Goal: Check status: Check status

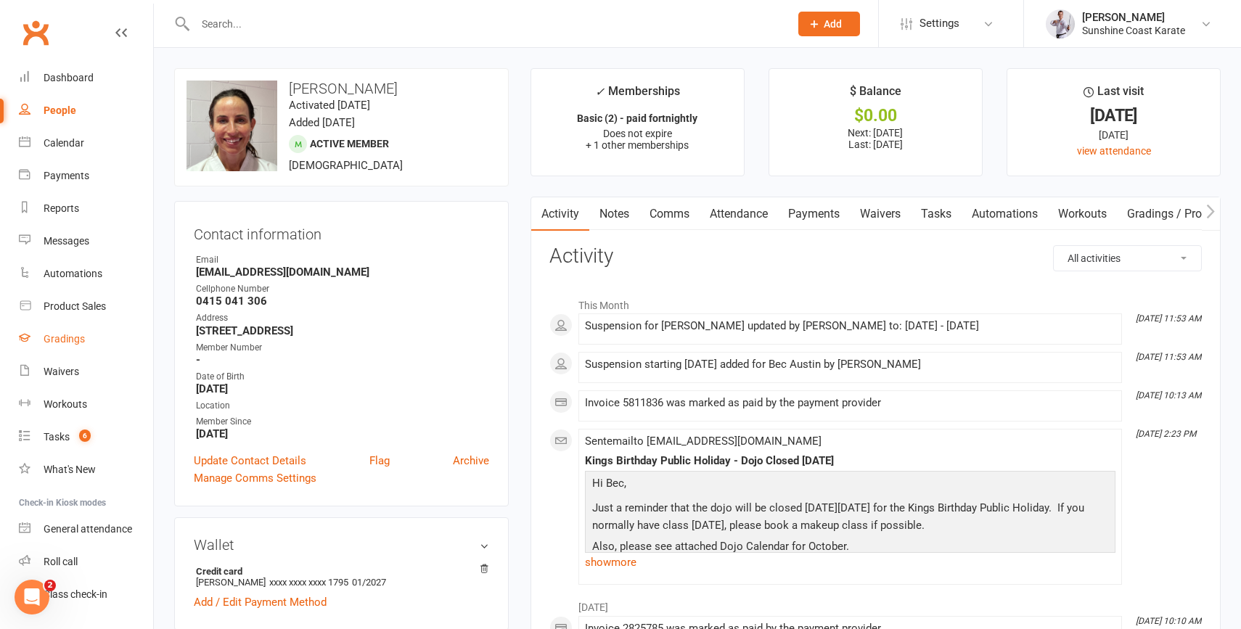
click at [60, 337] on div "Gradings" at bounding box center [64, 339] width 41 height 12
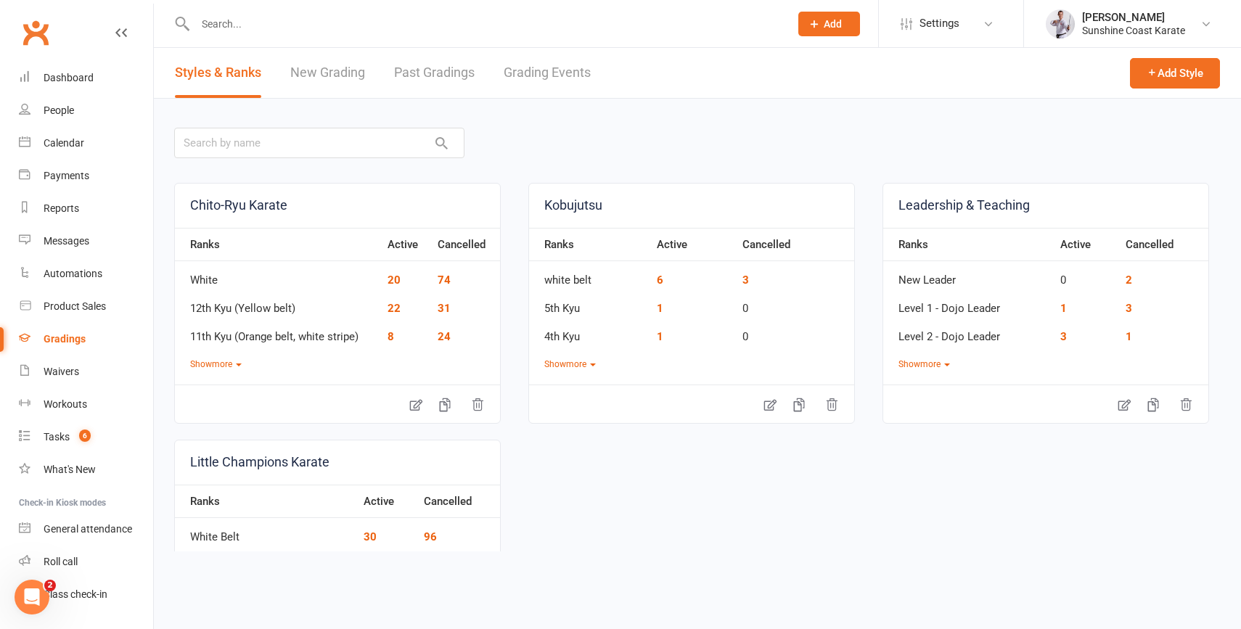
click at [548, 72] on link "Grading Events" at bounding box center [547, 73] width 87 height 50
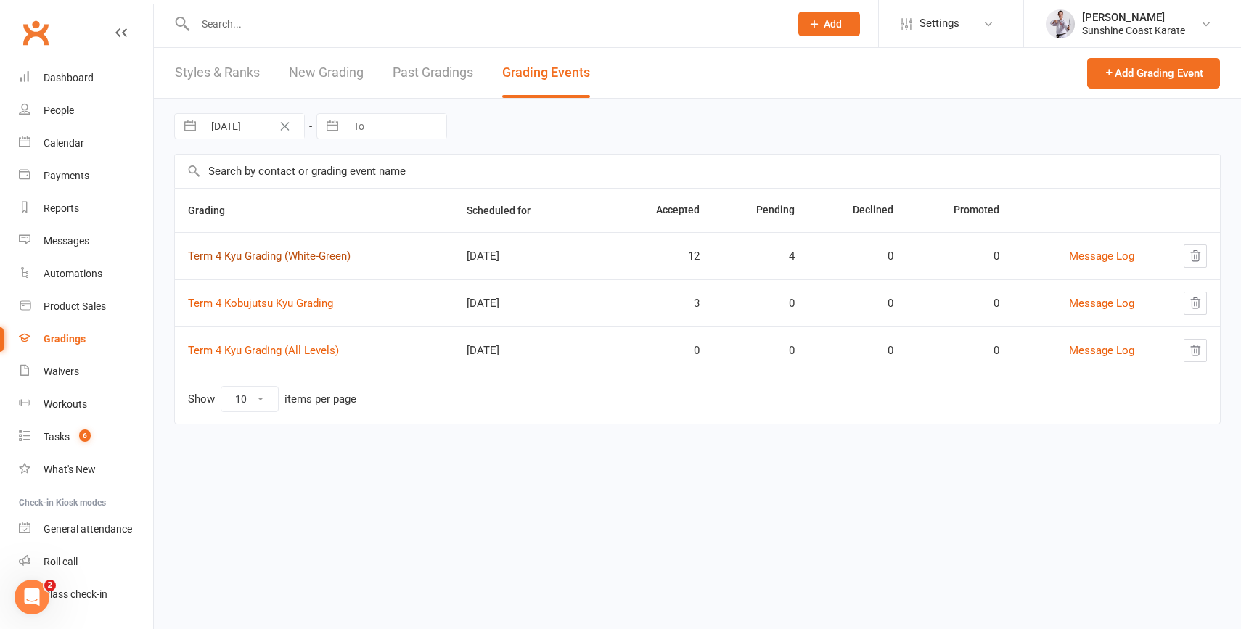
click at [298, 256] on link "Term 4 Kyu Grading (White-Green)" at bounding box center [269, 256] width 163 height 13
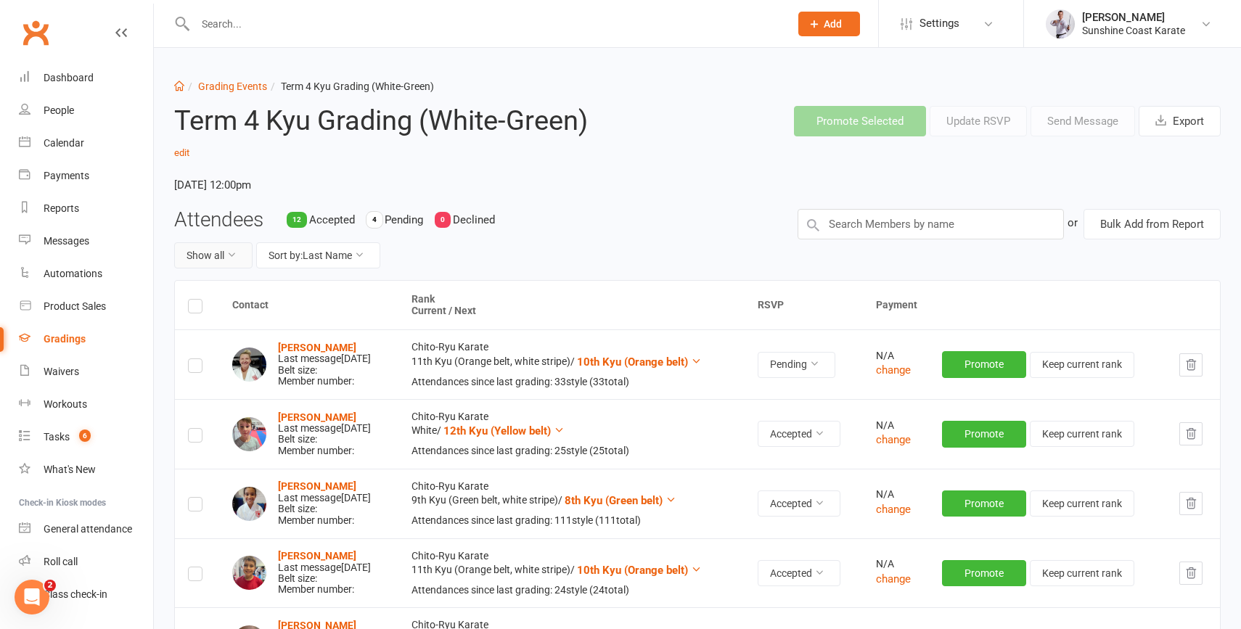
click at [223, 250] on button "Show all" at bounding box center [213, 255] width 78 height 26
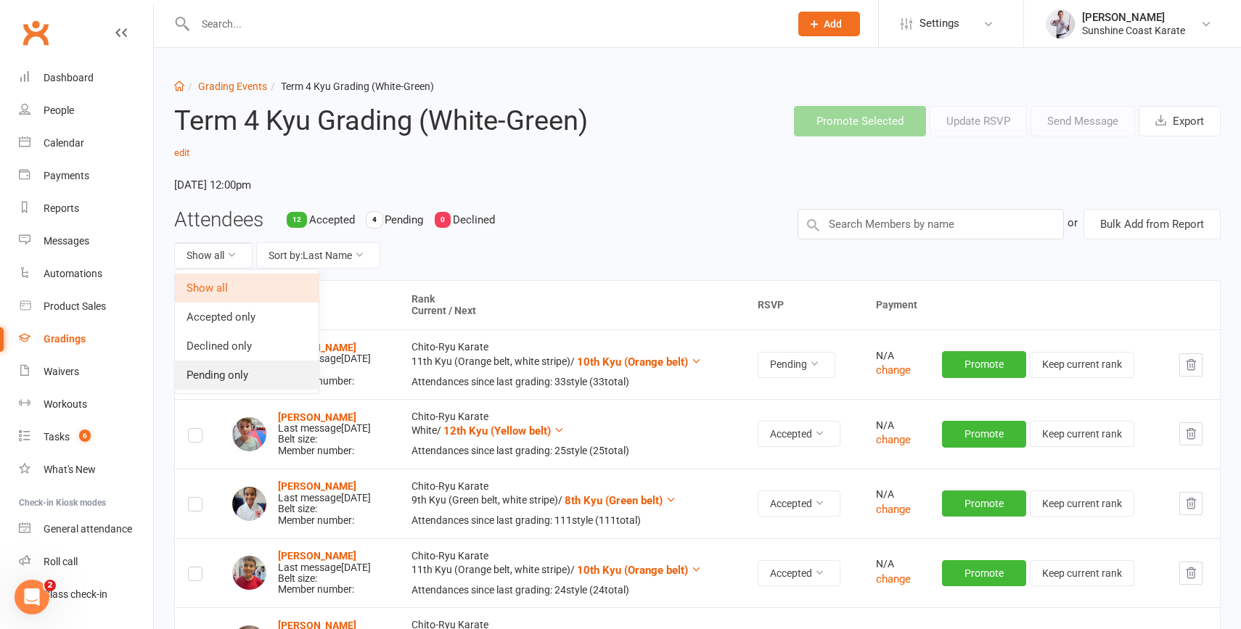
click at [237, 370] on link "Pending only" at bounding box center [247, 375] width 144 height 29
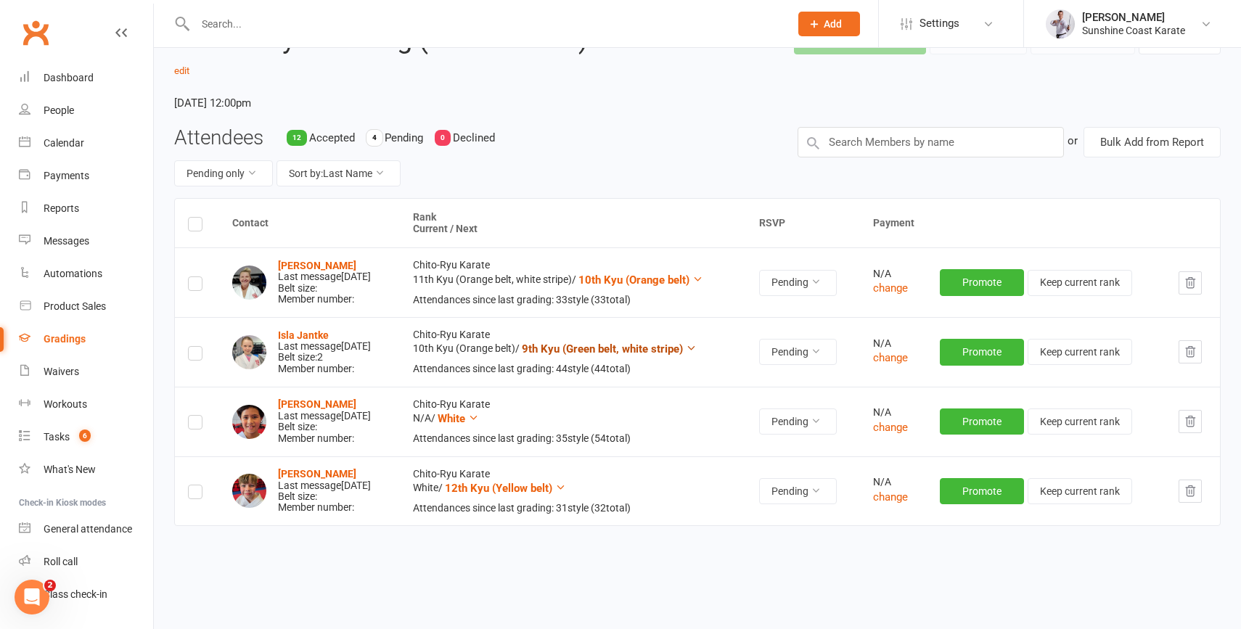
scroll to position [113, 0]
